Goal: Transaction & Acquisition: Book appointment/travel/reservation

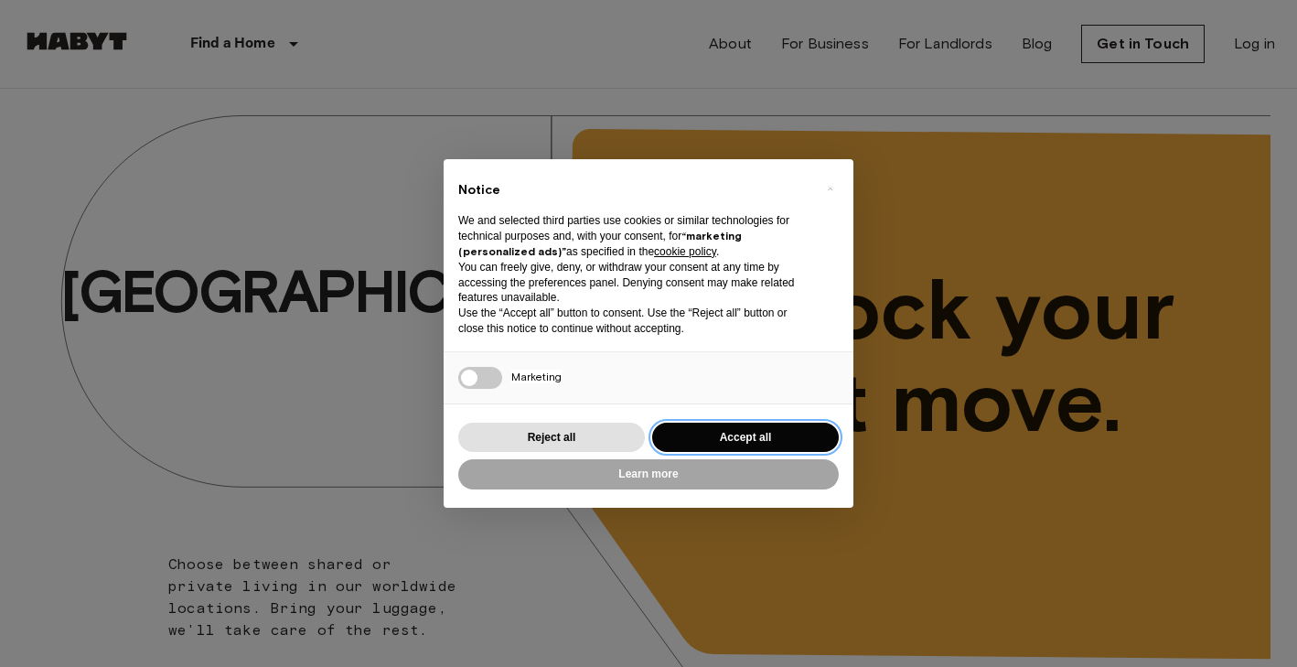
click at [697, 423] on button "Accept all" at bounding box center [745, 438] width 187 height 30
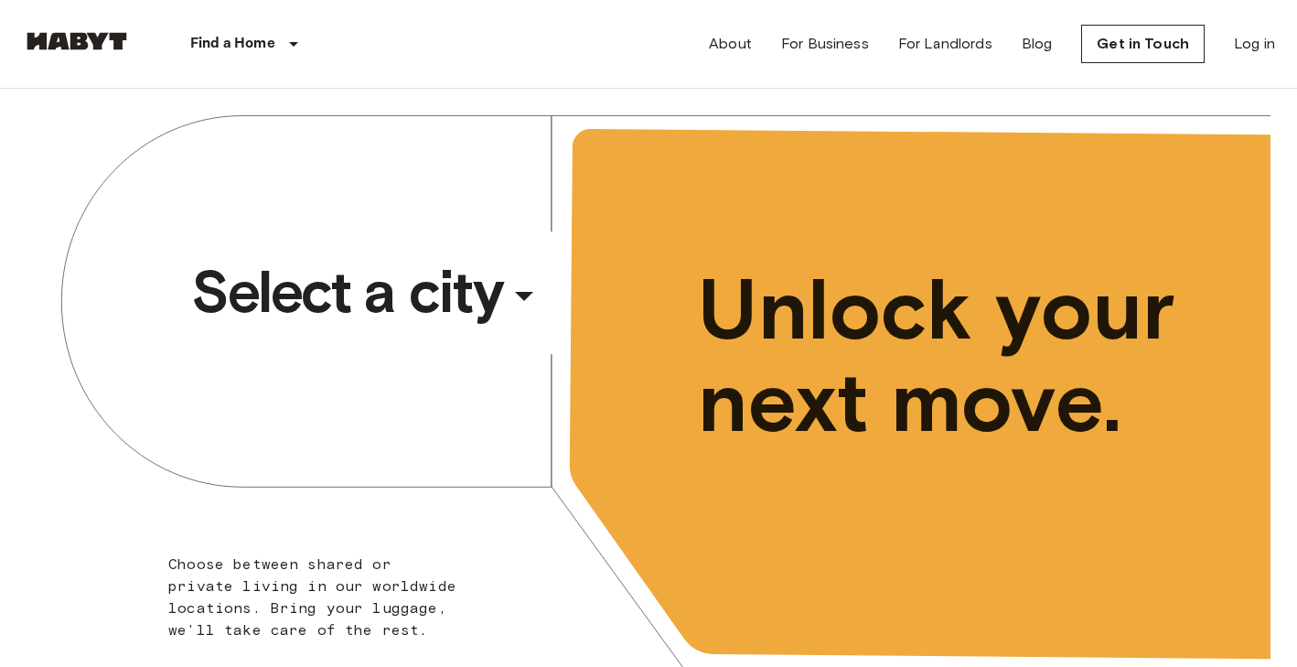
click at [529, 294] on div "​" at bounding box center [549, 310] width 188 height 37
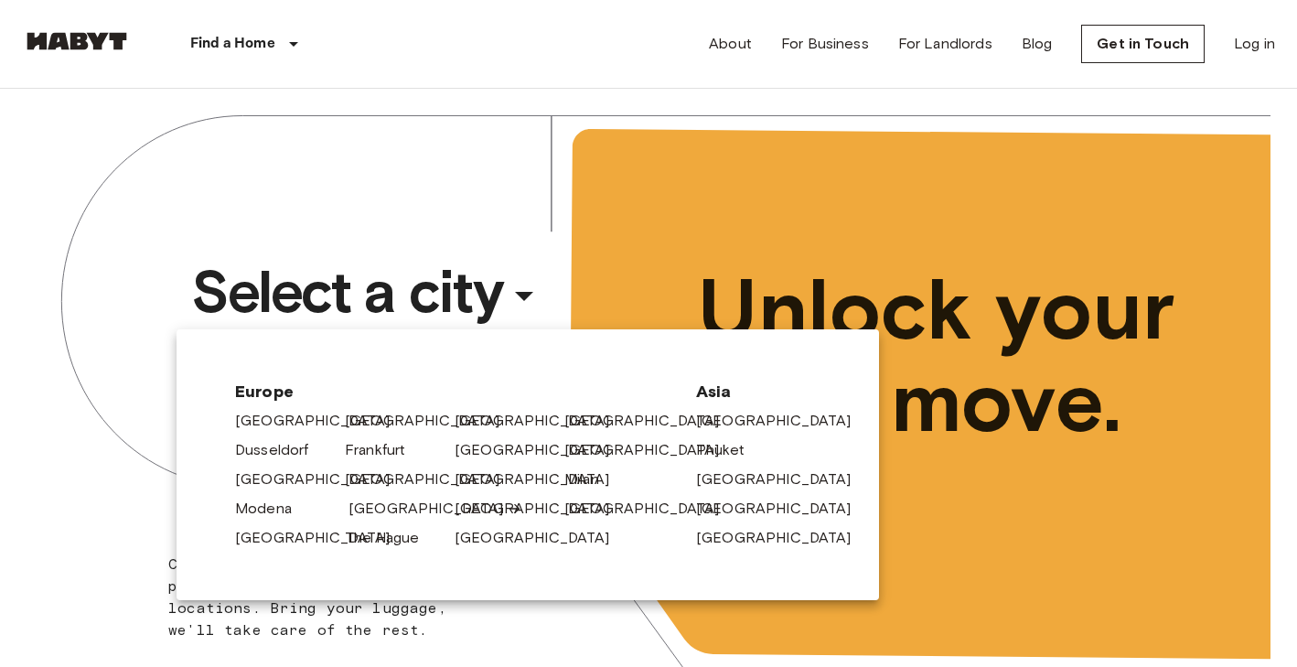
click at [363, 511] on link "[GEOGRAPHIC_DATA]" at bounding box center [435, 509] width 174 height 22
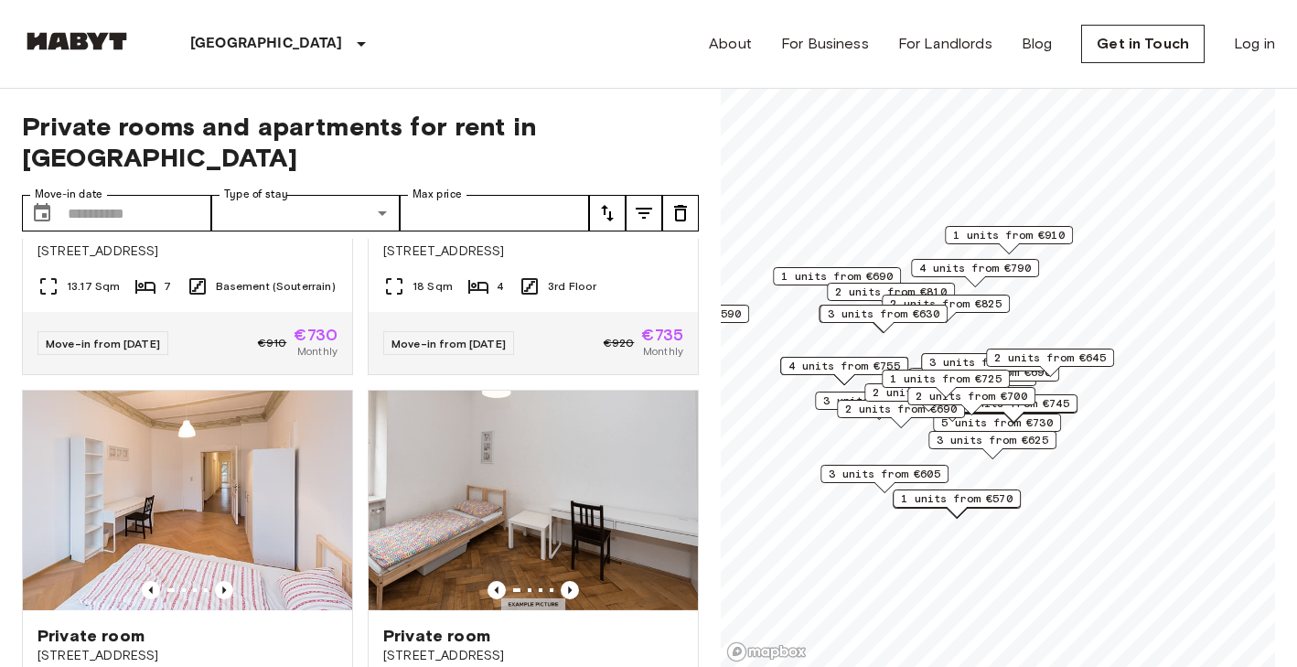
scroll to position [1484, 0]
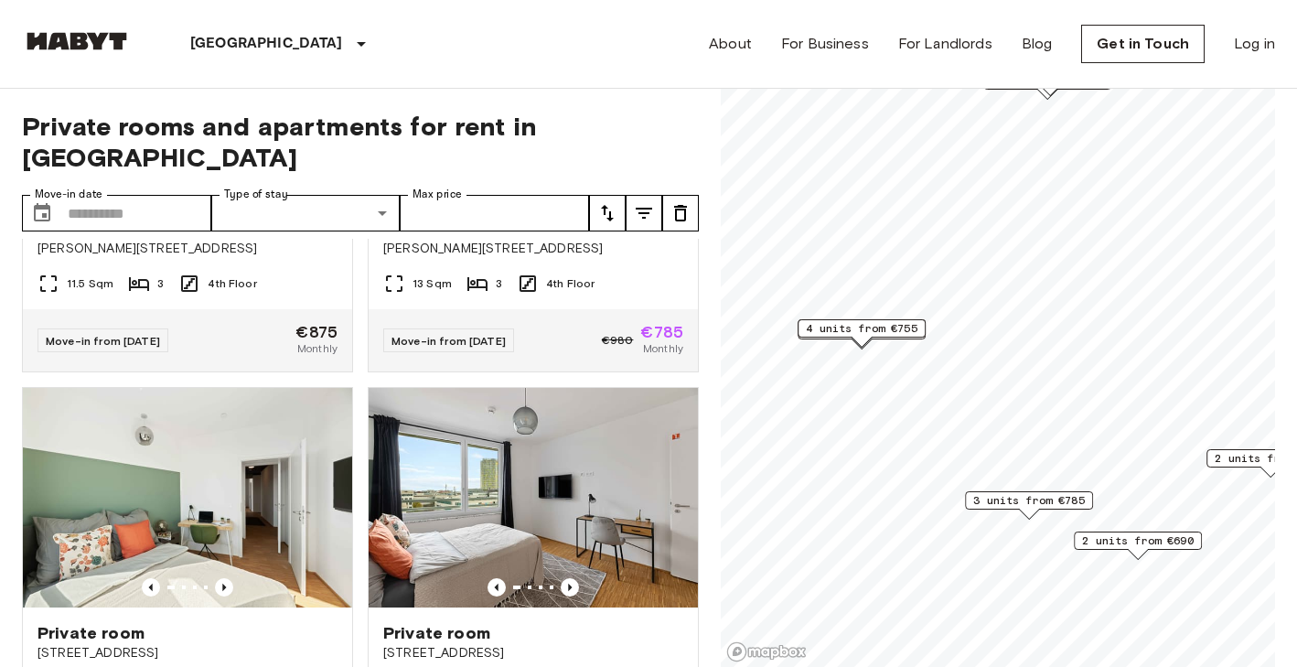
click at [892, 328] on span "4 units from €755" at bounding box center [862, 328] width 112 height 16
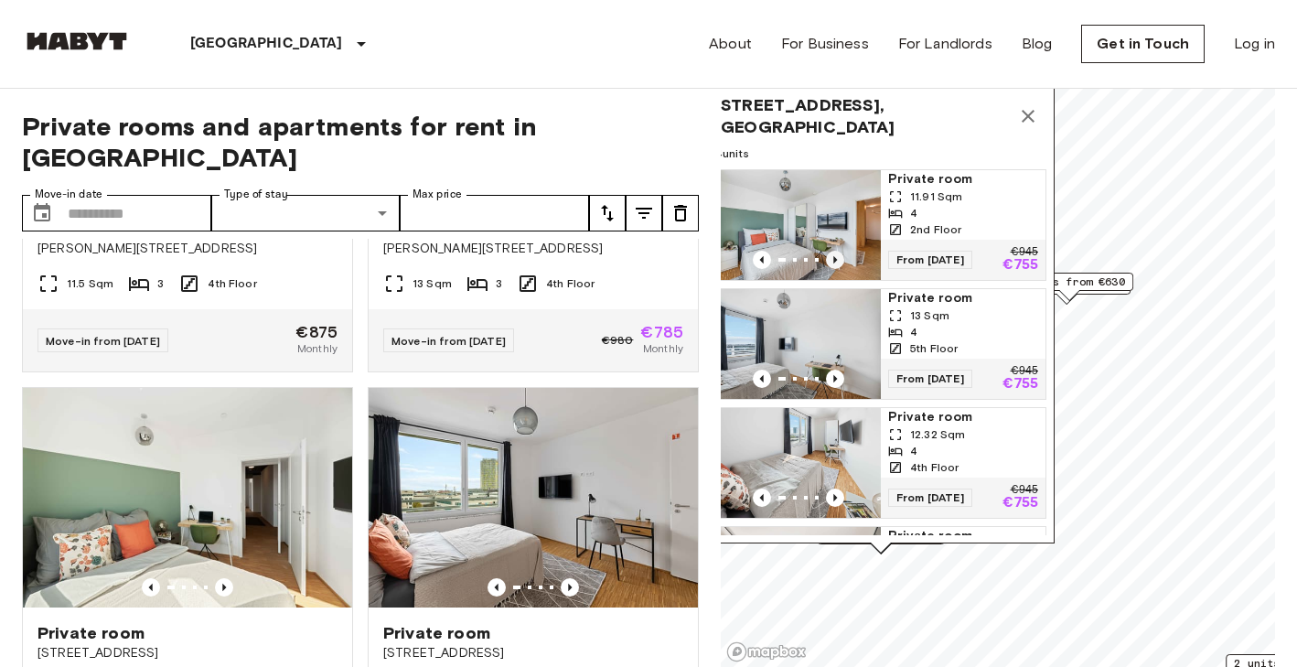
click at [840, 262] on icon "Previous image" at bounding box center [835, 260] width 18 height 18
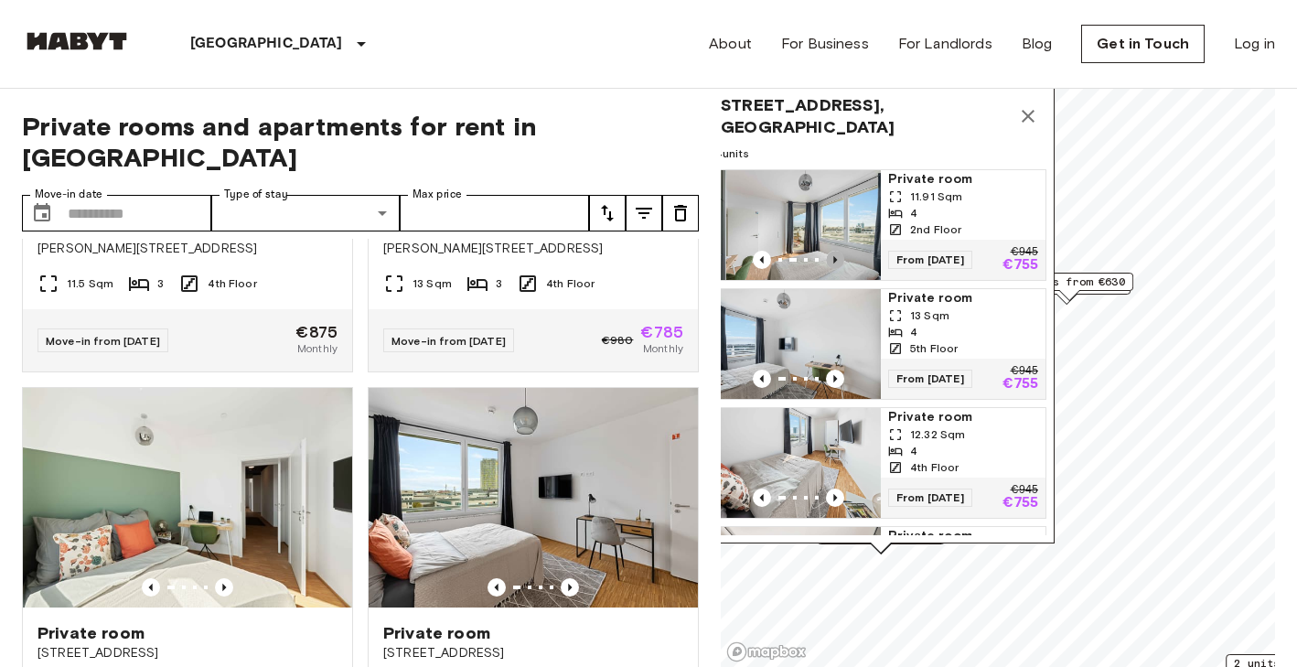
click at [840, 262] on icon "Previous image" at bounding box center [835, 260] width 18 height 18
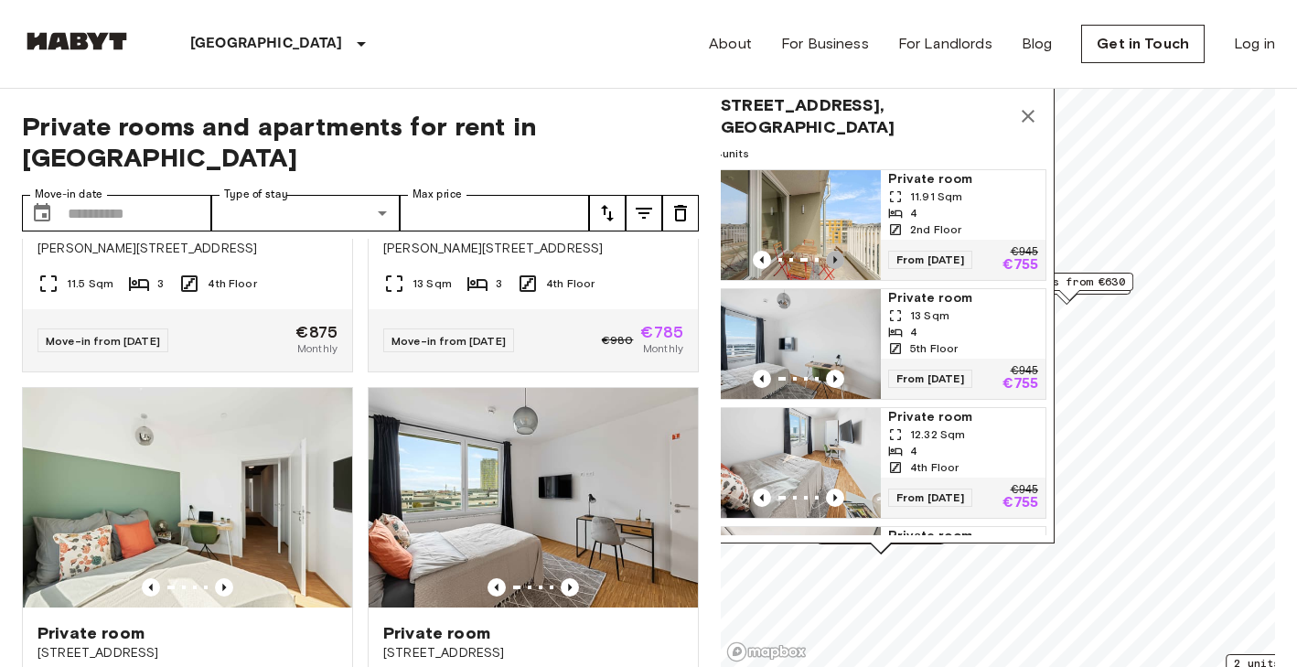
click at [840, 262] on icon "Previous image" at bounding box center [835, 260] width 18 height 18
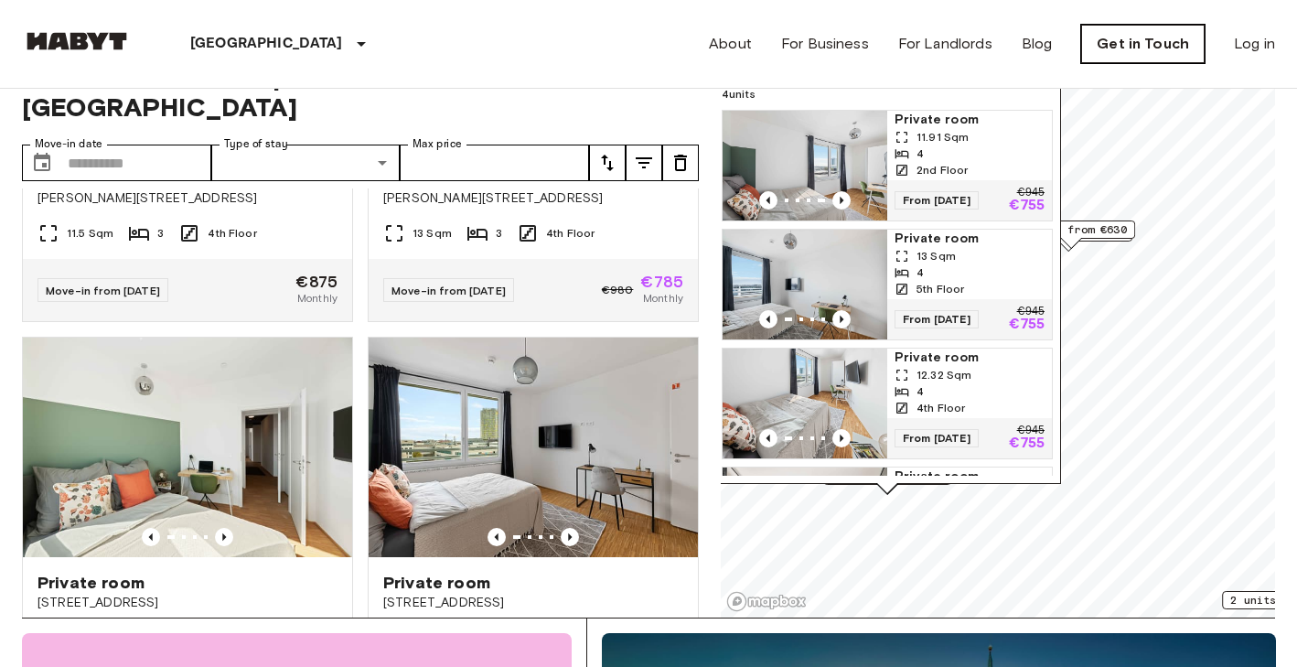
drag, startPoint x: 1199, startPoint y: 75, endPoint x: 1176, endPoint y: 56, distance: 29.9
click at [1176, 56] on div "About For Business For Landlords Blog Get in Touch Log in" at bounding box center [992, 44] width 566 height 88
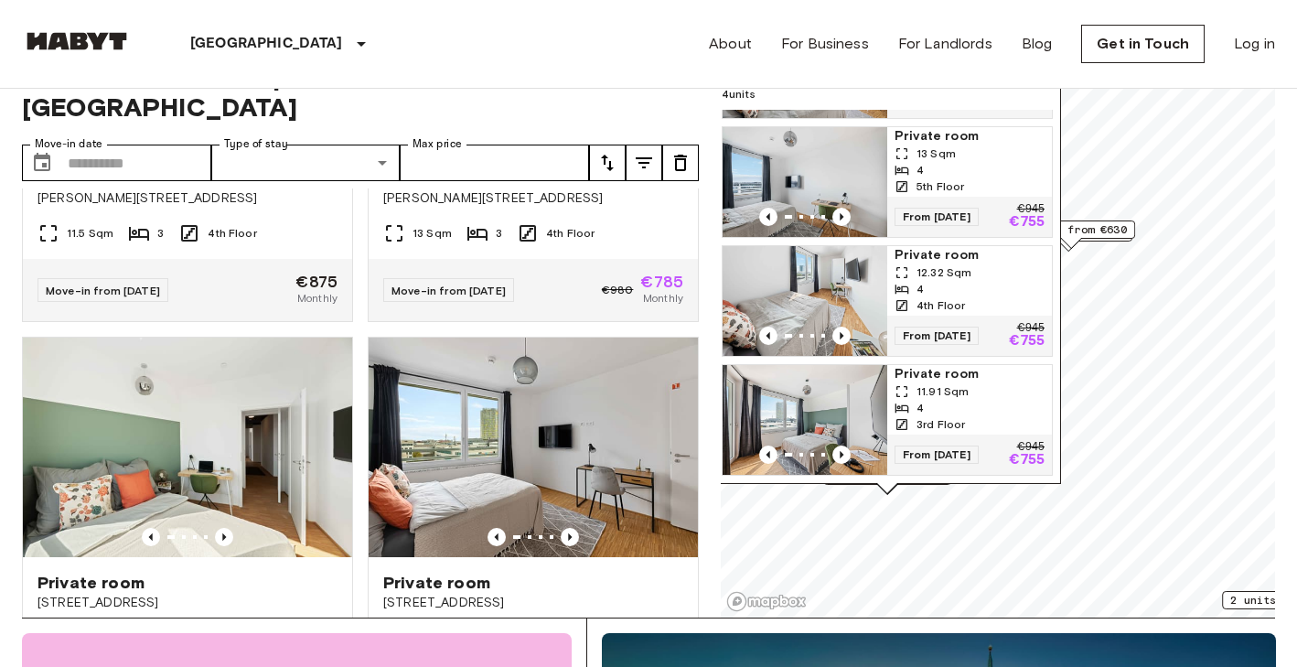
scroll to position [102, 0]
click at [938, 405] on div "4" at bounding box center [969, 408] width 150 height 16
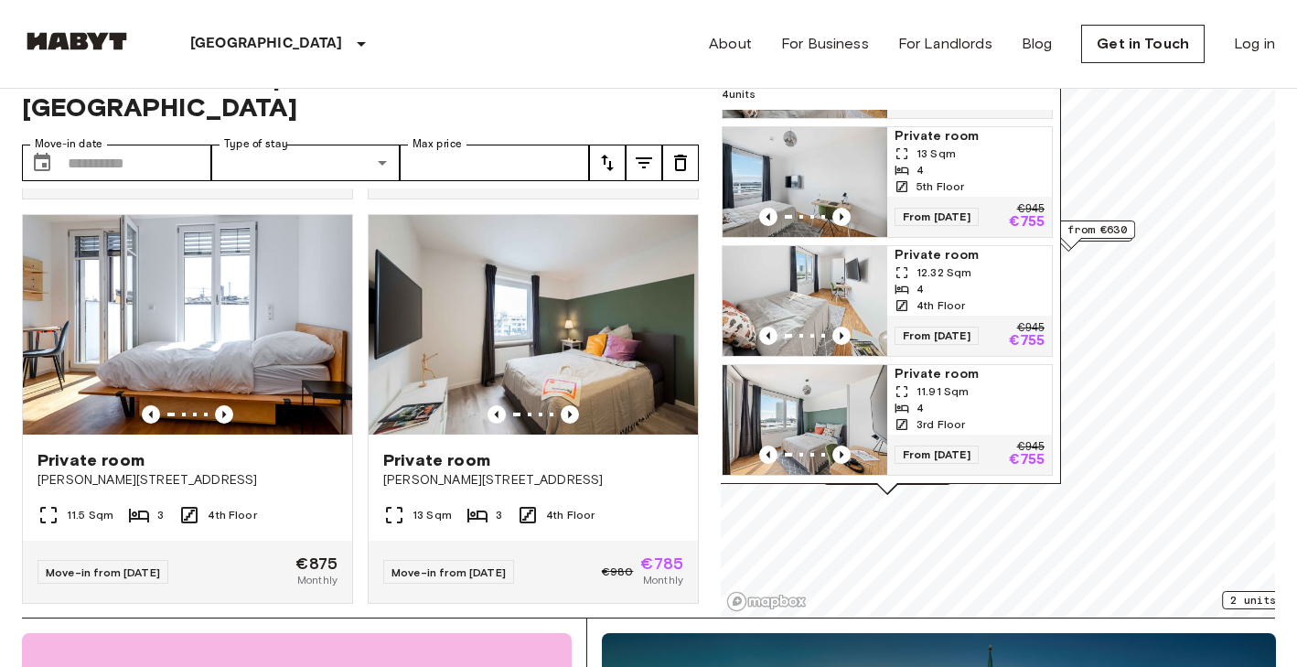
scroll to position [1181, 0]
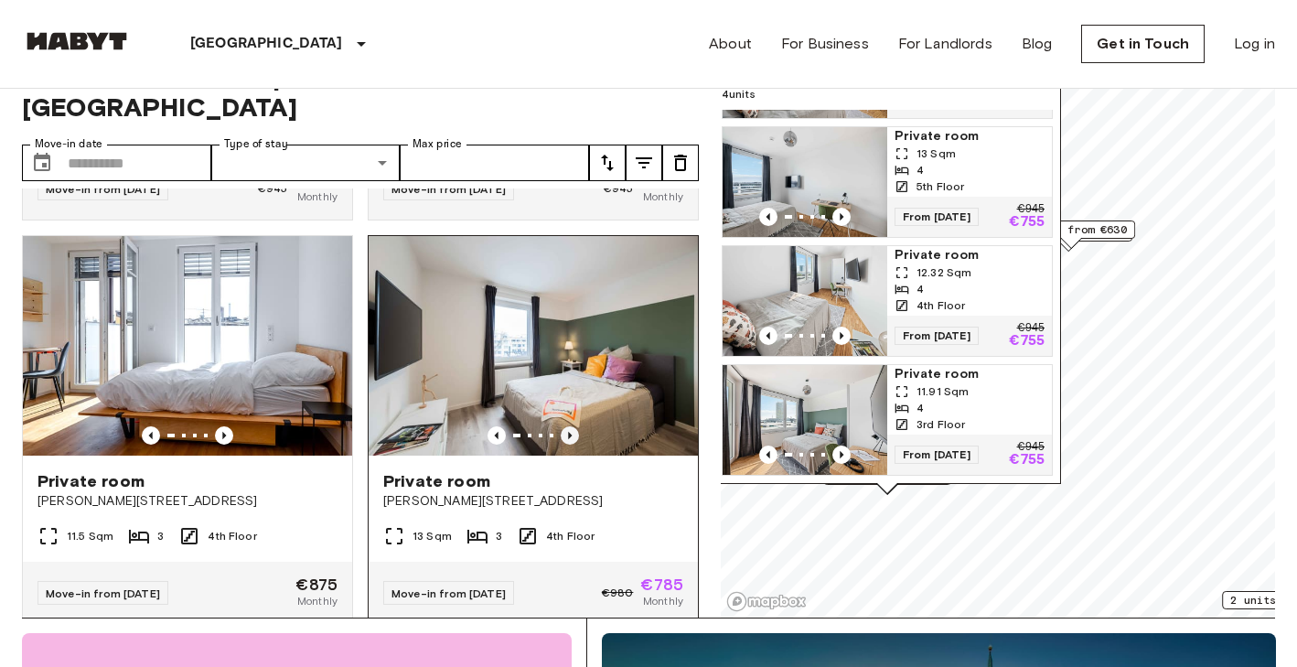
click at [566, 426] on icon "Previous image" at bounding box center [570, 435] width 18 height 18
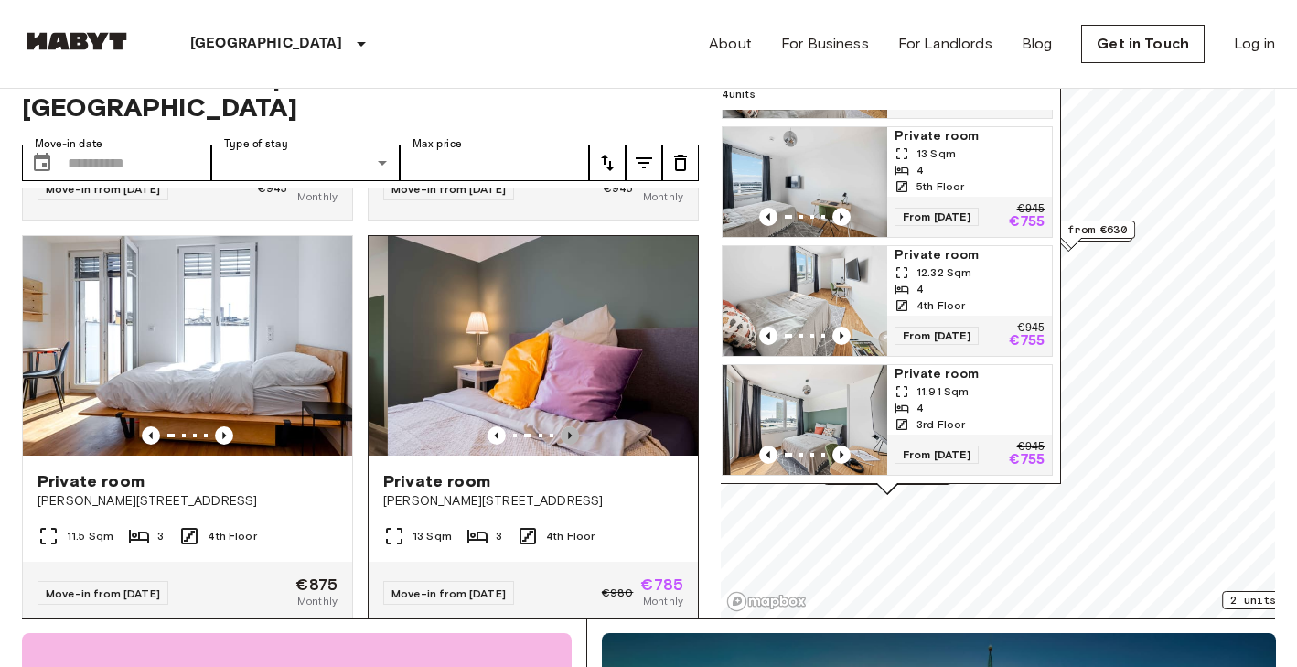
click at [566, 426] on icon "Previous image" at bounding box center [570, 435] width 18 height 18
